Goal: Obtain resource: Obtain resource

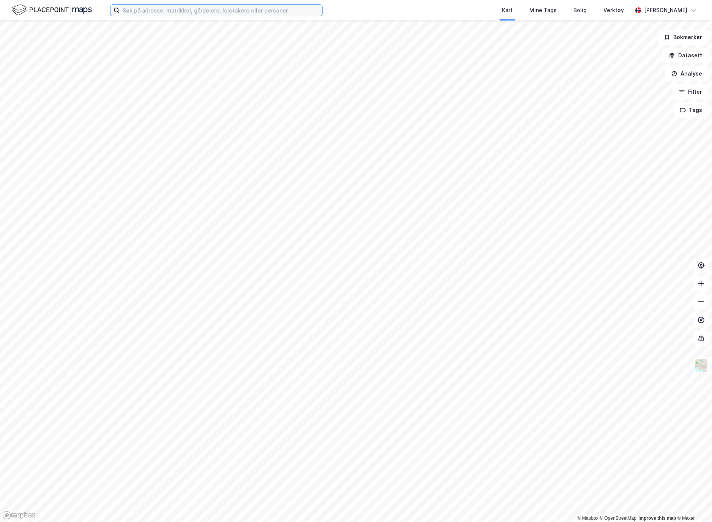
click at [184, 12] on input at bounding box center [221, 10] width 203 height 11
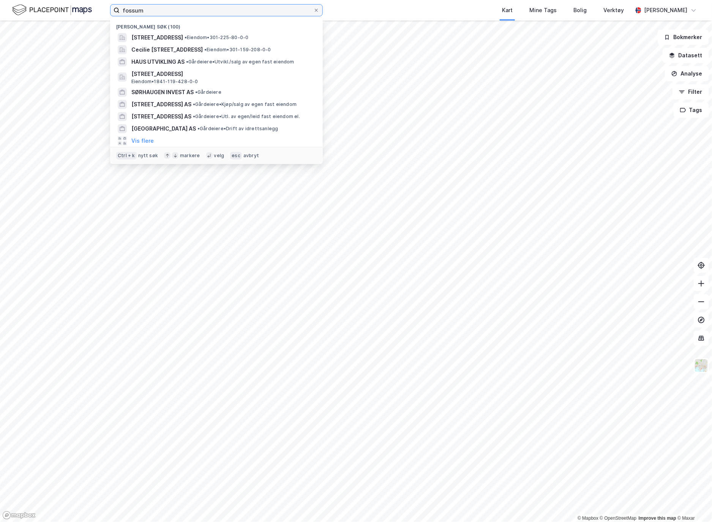
type input "fossum"
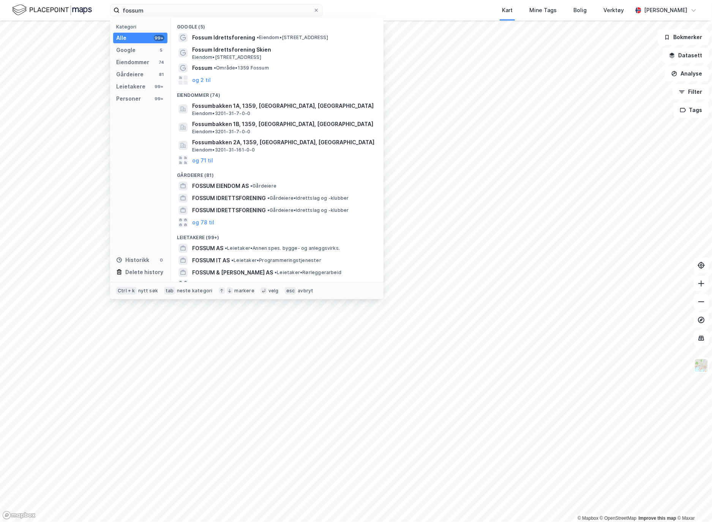
click at [199, 35] on span "Fossum Idrettsforening" at bounding box center [223, 37] width 63 height 9
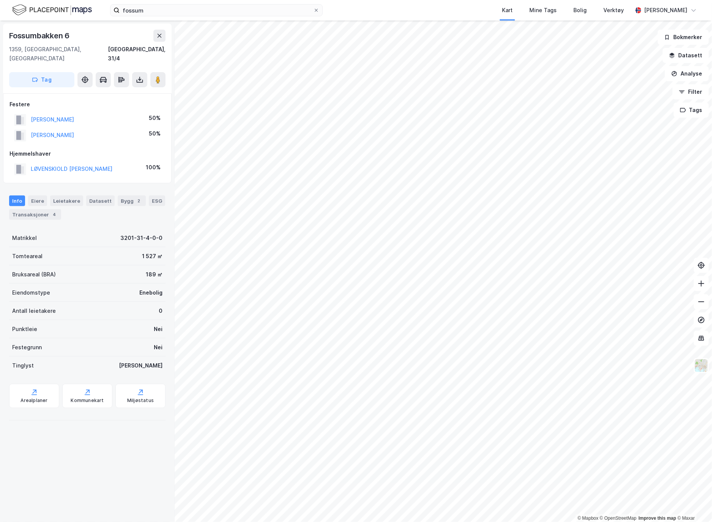
click at [143, 76] on icon at bounding box center [140, 80] width 8 height 8
click at [139, 89] on div "Last ned grunnbok" at bounding box center [106, 95] width 81 height 12
